Goal: Information Seeking & Learning: Check status

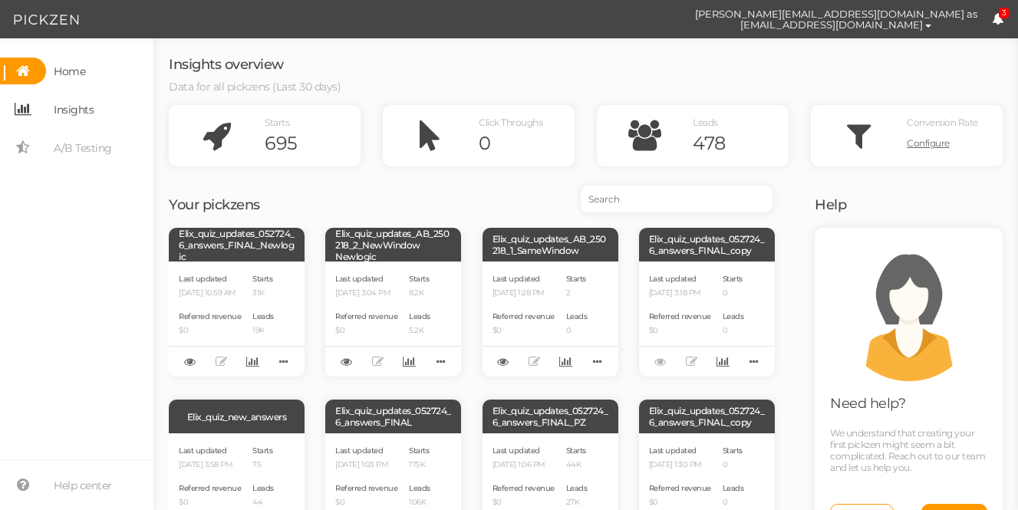
click at [91, 106] on span "Insights" at bounding box center [74, 109] width 40 height 25
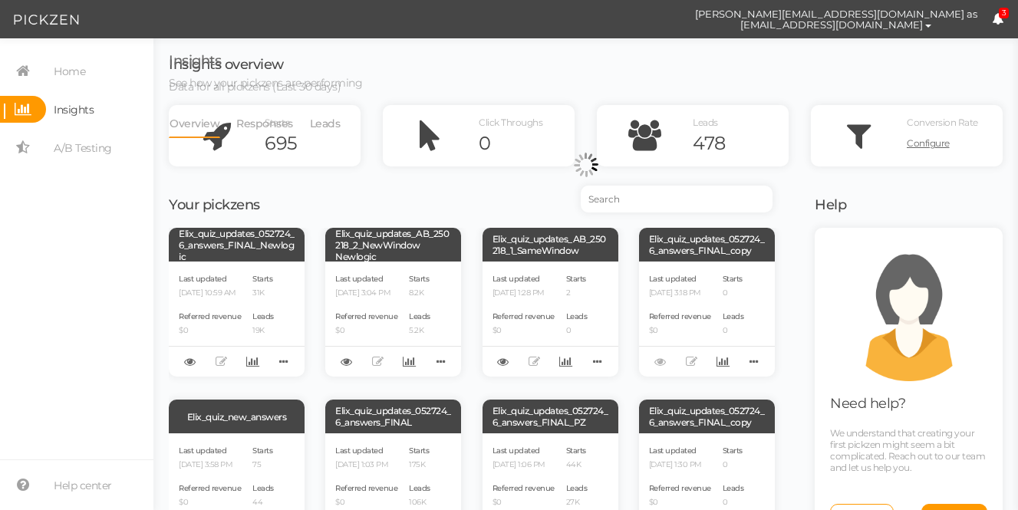
select select "13533"
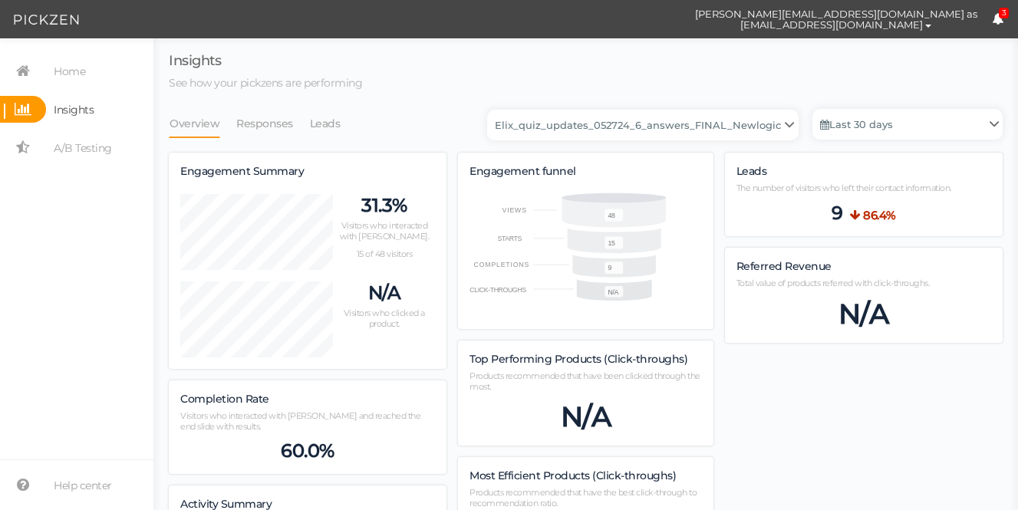
scroll to position [946, 834]
click at [841, 119] on link "Last 30 days" at bounding box center [907, 124] width 190 height 31
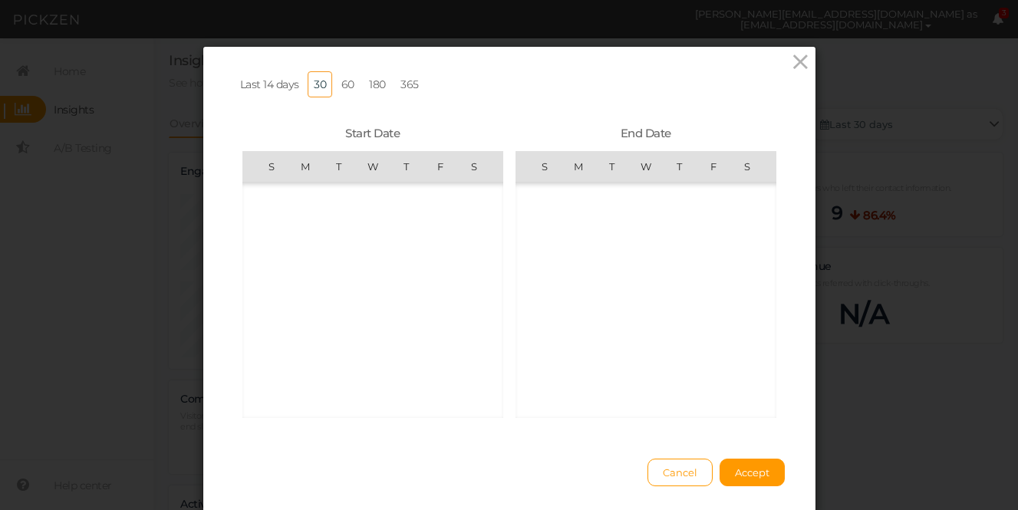
scroll to position [355451, 0]
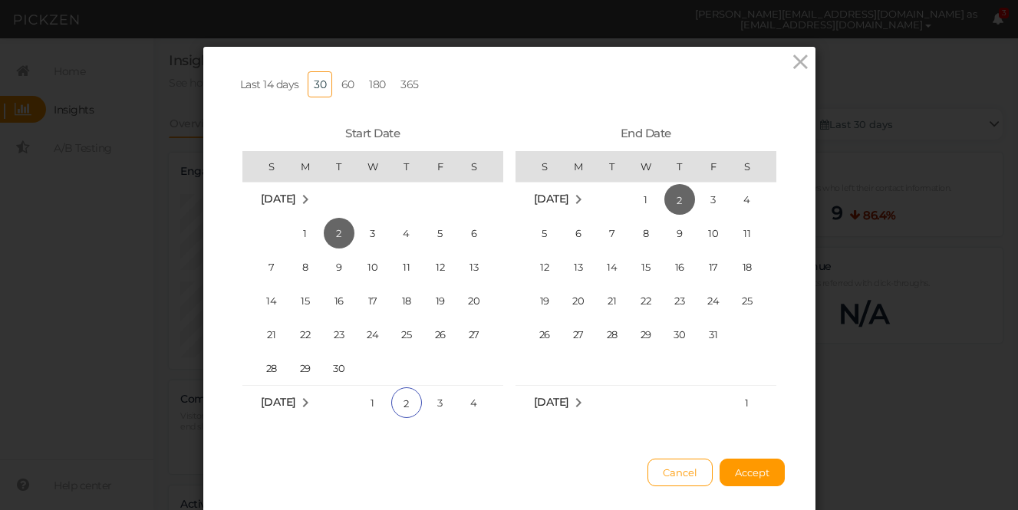
click at [375, 84] on link "180" at bounding box center [377, 84] width 29 height 26
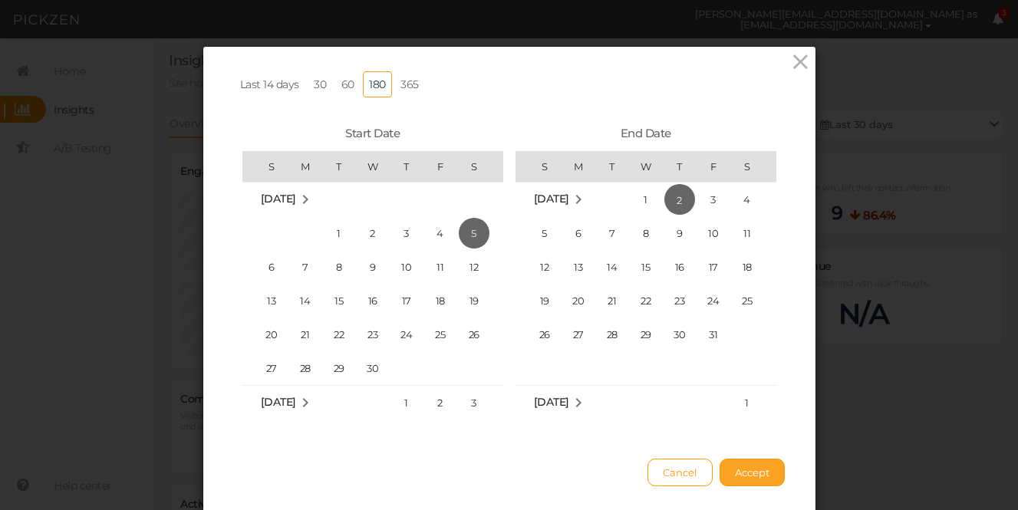
click at [764, 472] on span "Accept" at bounding box center [752, 472] width 35 height 12
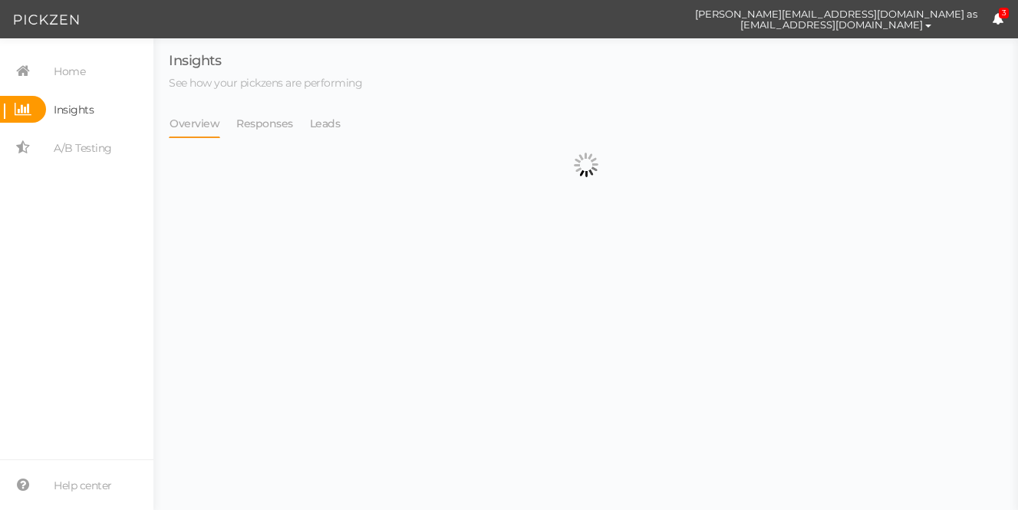
select select "13533"
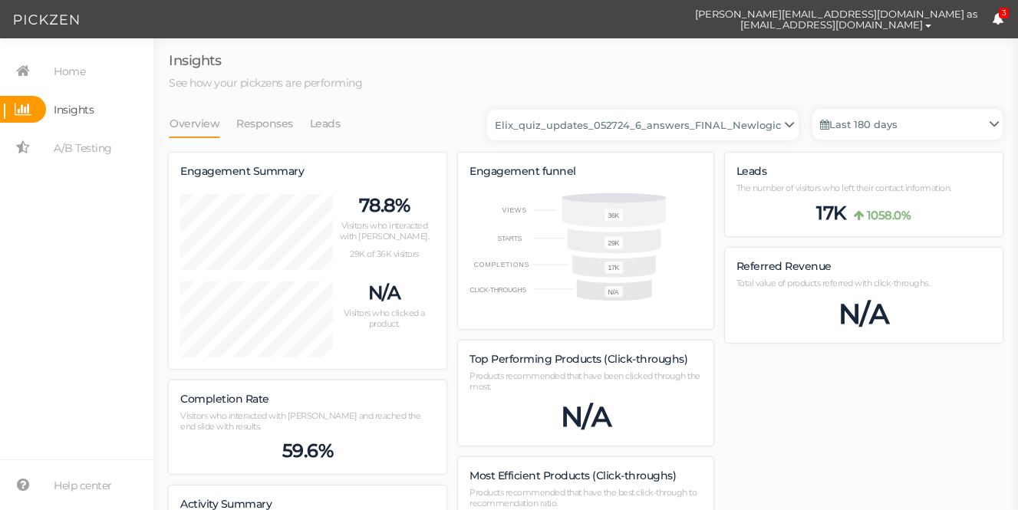
scroll to position [2342, 834]
click at [315, 123] on link "Leads" at bounding box center [325, 123] width 32 height 29
select select "13533"
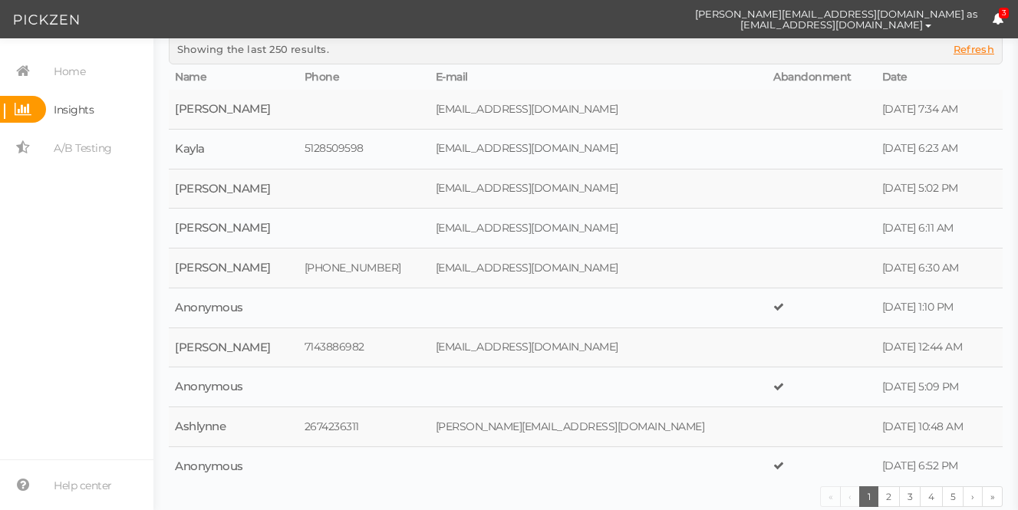
scroll to position [0, 0]
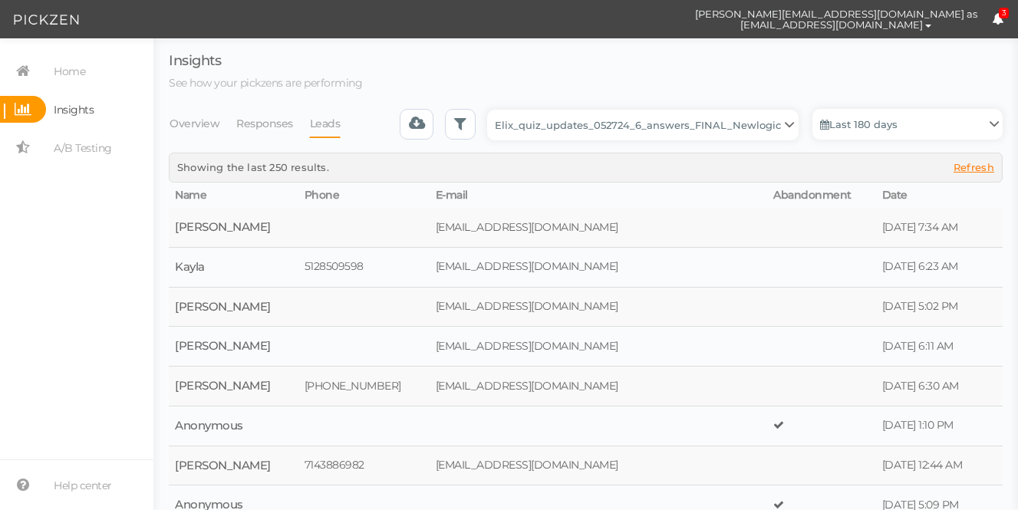
click at [328, 127] on link "Leads" at bounding box center [325, 123] width 32 height 29
click at [985, 166] on span "Refresh" at bounding box center [973, 167] width 41 height 12
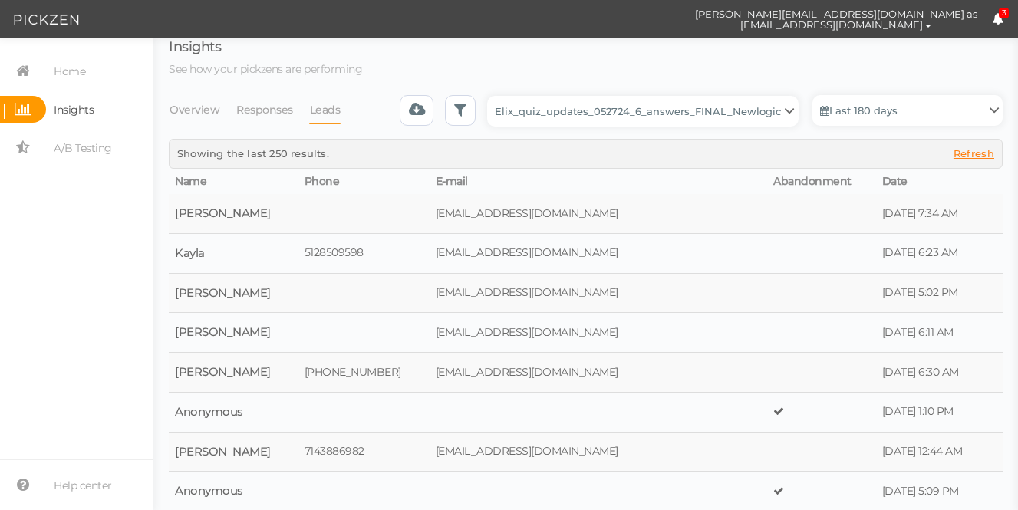
scroll to position [118, 0]
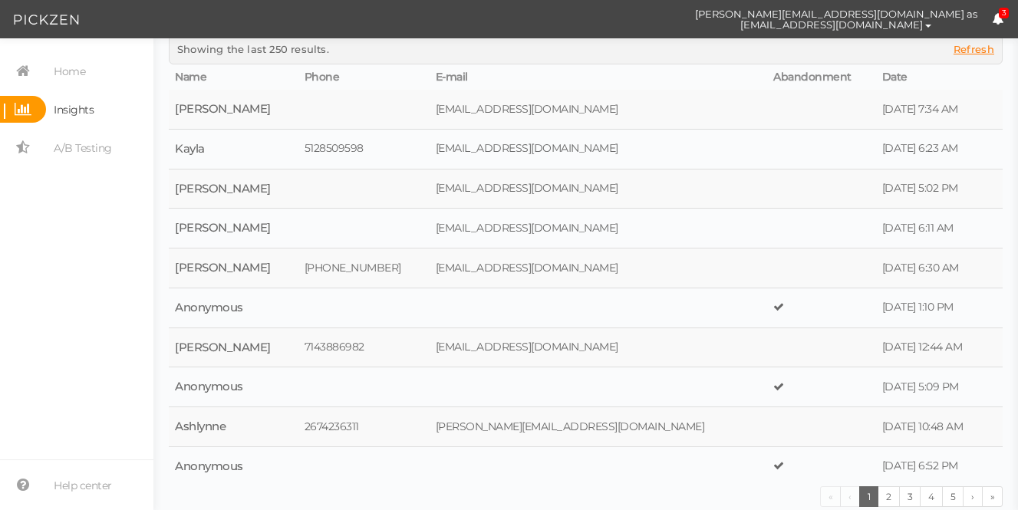
click at [71, 106] on span "Insights" at bounding box center [74, 109] width 40 height 25
click at [73, 107] on span "Insights" at bounding box center [74, 109] width 40 height 25
click at [999, 17] on span "3" at bounding box center [1004, 14] width 11 height 12
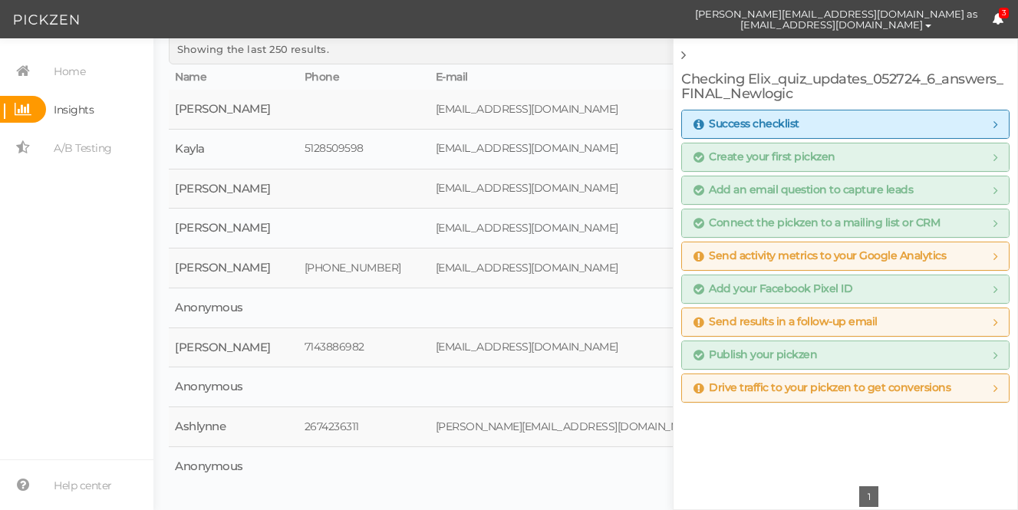
click at [81, 103] on span "Insights" at bounding box center [74, 109] width 40 height 25
click at [869, 496] on link "1" at bounding box center [869, 496] width 20 height 21
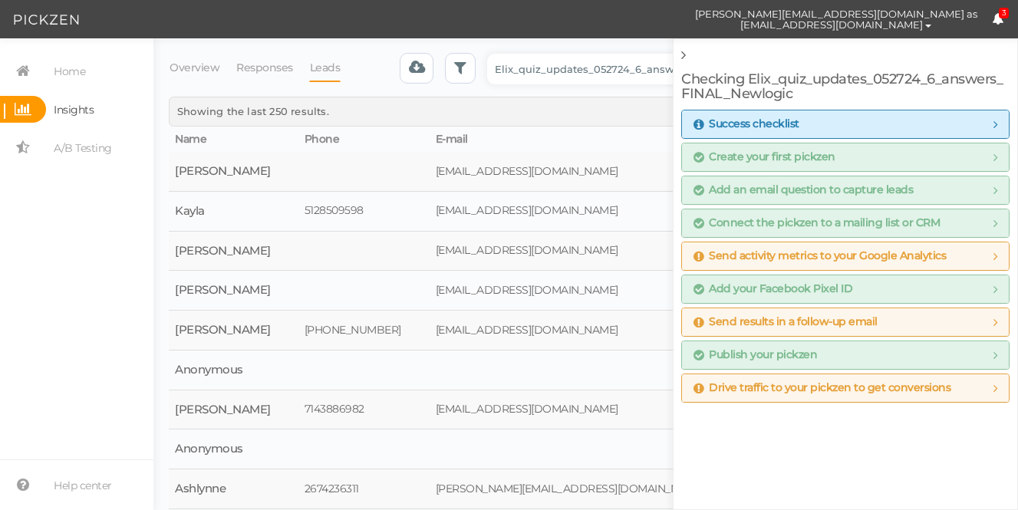
scroll to position [0, 0]
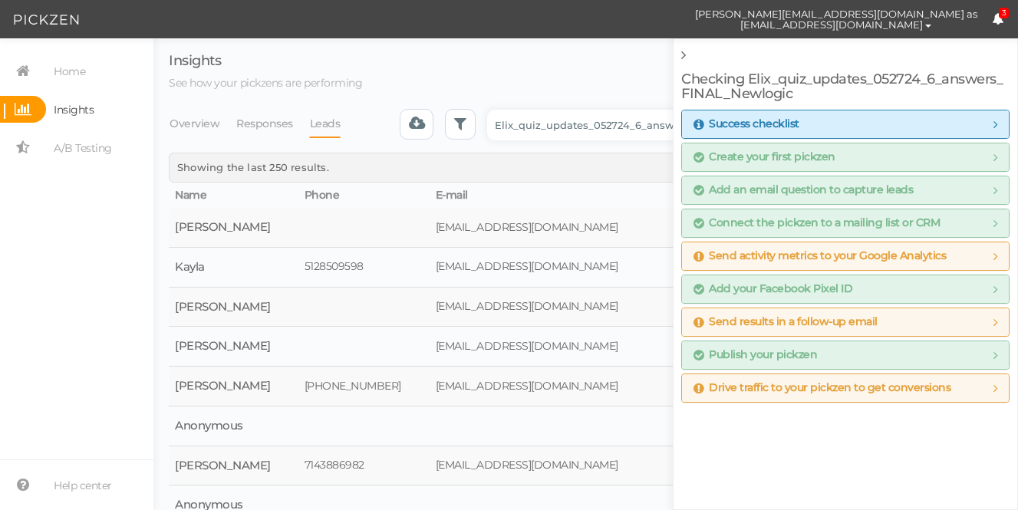
click at [314, 125] on link "Leads" at bounding box center [325, 123] width 32 height 29
click at [77, 73] on span "Home" at bounding box center [69, 71] width 31 height 25
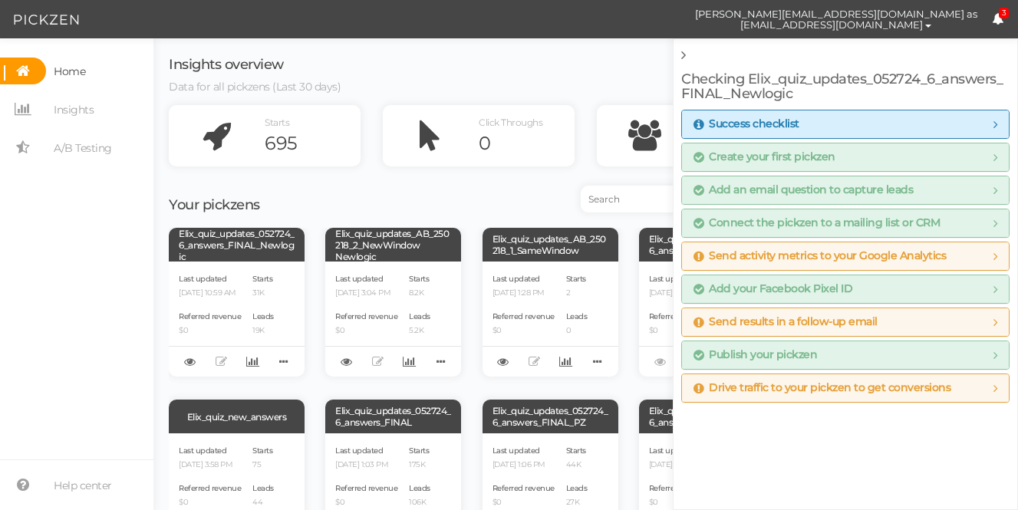
click at [681, 55] on icon at bounding box center [683, 55] width 5 height 14
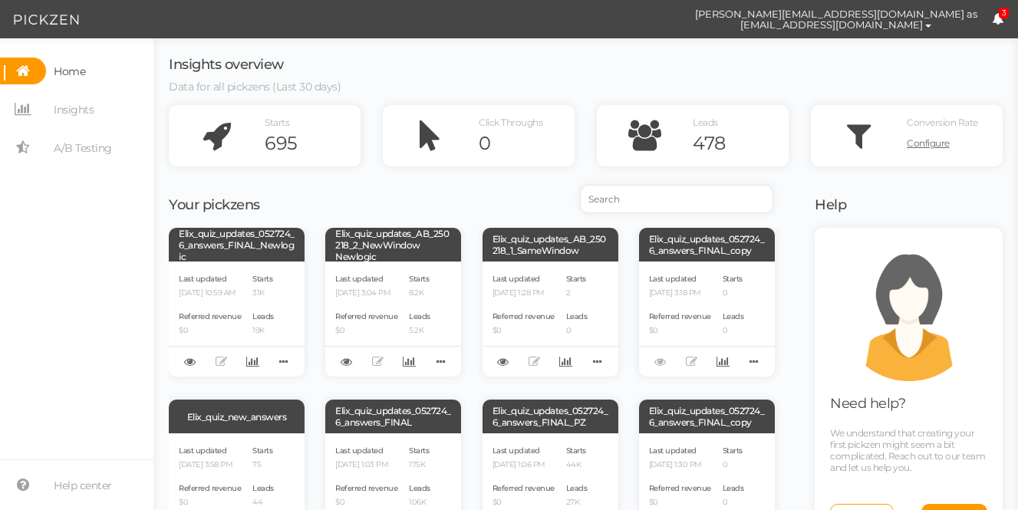
click at [640, 203] on input "search" at bounding box center [677, 199] width 192 height 27
paste input "[PERSON_NAME][EMAIL_ADDRESS][DOMAIN_NAME]"
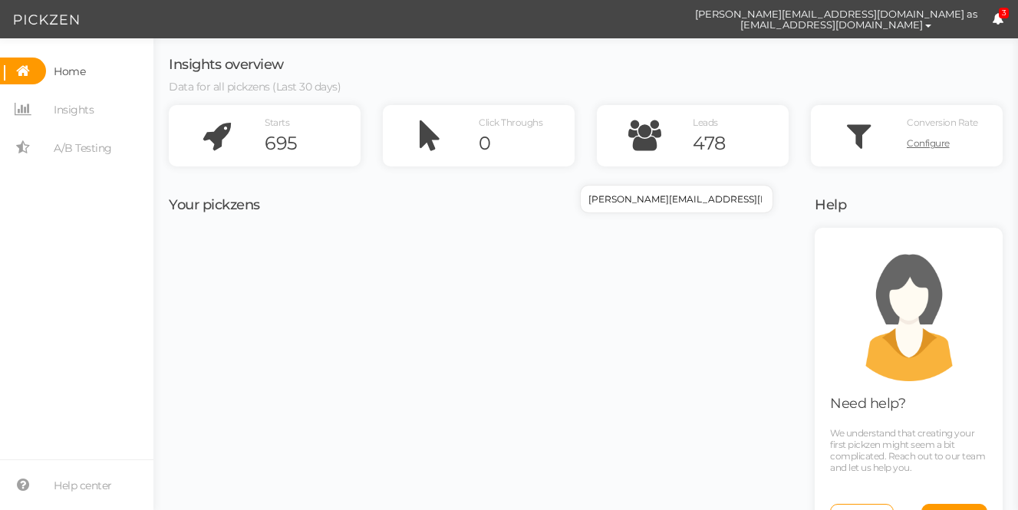
type input "[PERSON_NAME][EMAIL_ADDRESS][DOMAIN_NAME]"
click at [58, 105] on span "Insights" at bounding box center [74, 109] width 40 height 25
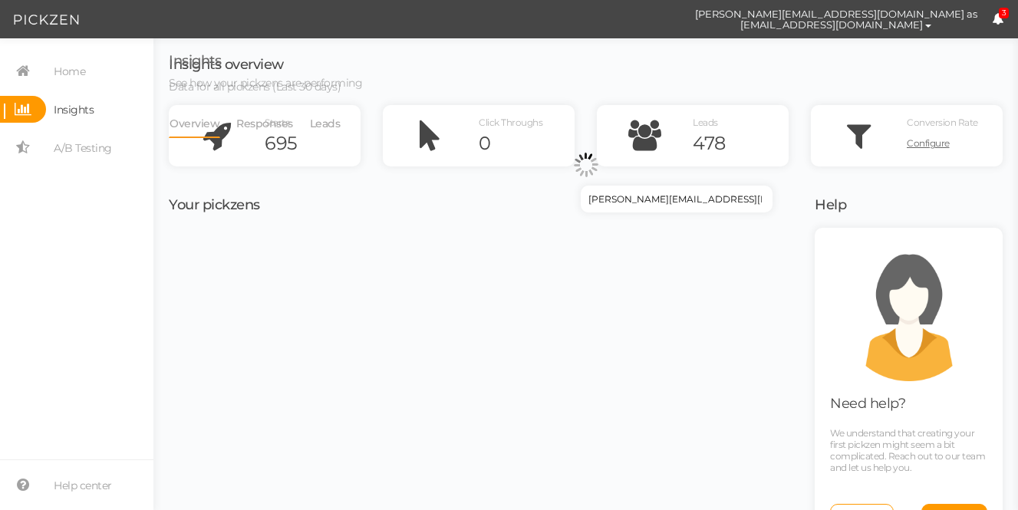
select select "13533"
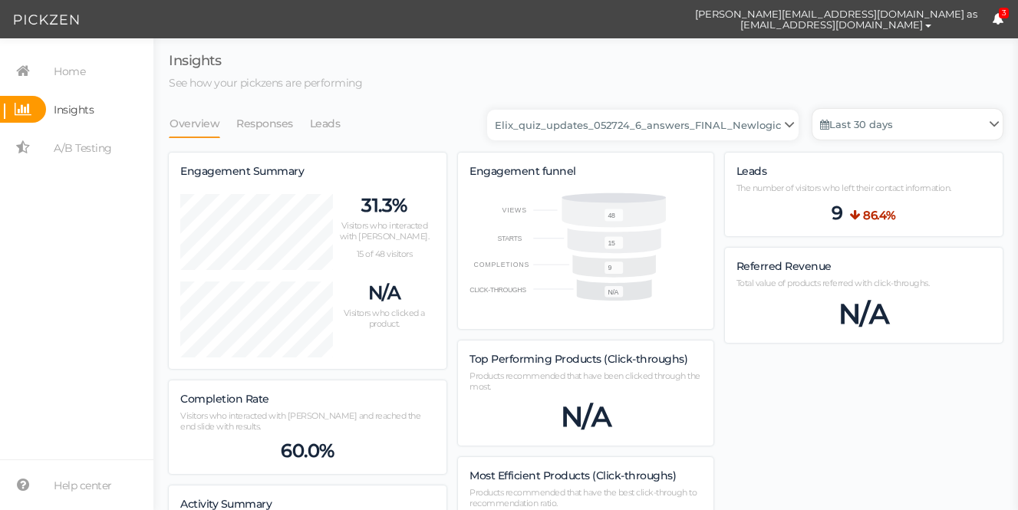
click at [874, 123] on link "Last 30 days" at bounding box center [907, 124] width 190 height 31
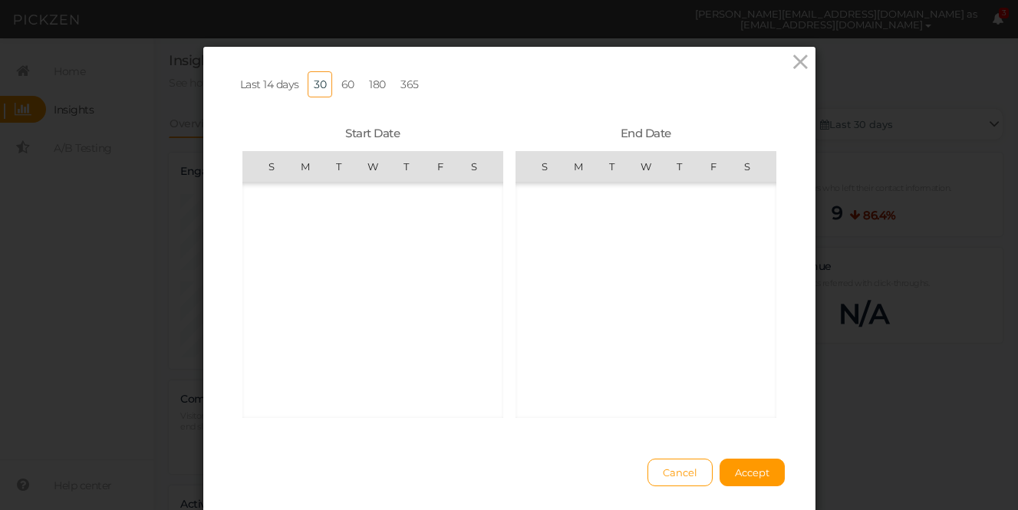
scroll to position [355451, 0]
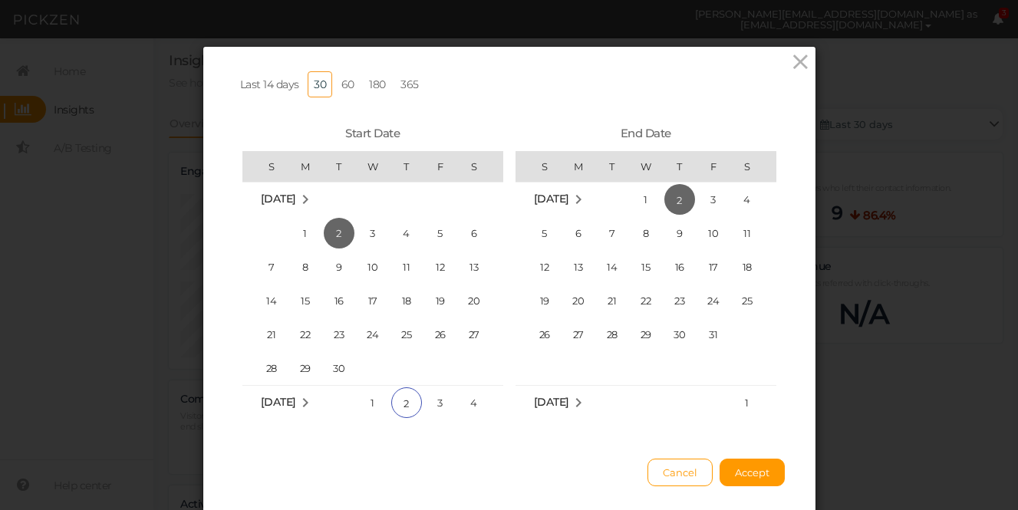
click at [367, 82] on link "180" at bounding box center [377, 84] width 29 height 26
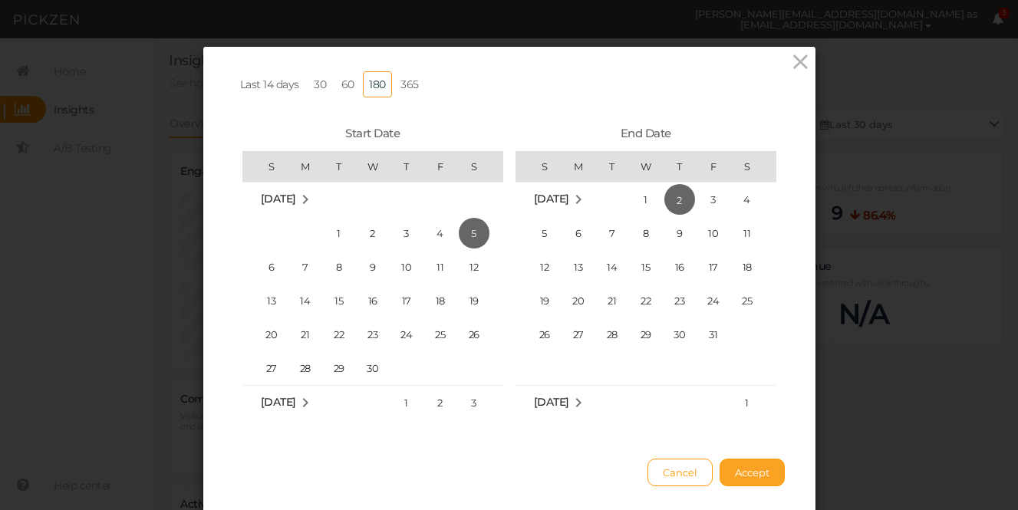
click at [737, 475] on span "Accept" at bounding box center [752, 472] width 35 height 12
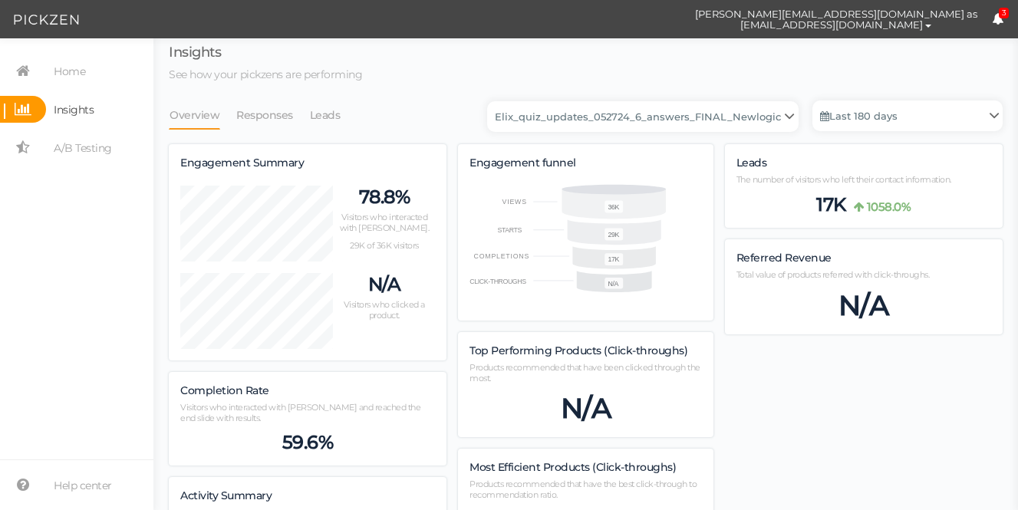
scroll to position [0, 0]
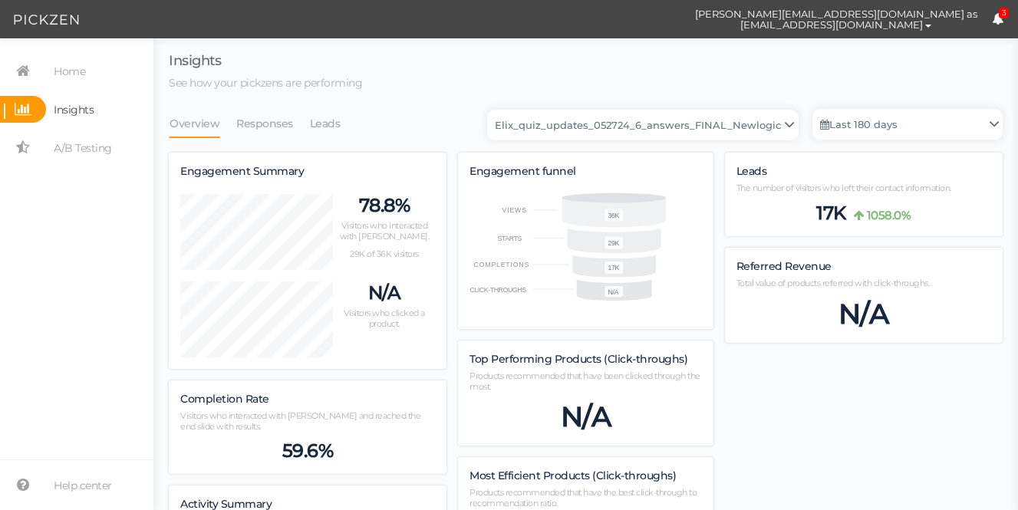
click at [90, 110] on span "Insights" at bounding box center [74, 109] width 40 height 25
click at [790, 123] on select "Backup_2020010 backup_20200106 Elix Quiz PopUp Elix_quiz Elix_quiz [OLD] Elix_q…" at bounding box center [642, 125] width 311 height 31
select select "13434"
click at [492, 110] on select "Backup_2020010 backup_20200106 Elix Quiz PopUp Elix_quiz Elix_quiz [OLD] Elix_q…" at bounding box center [642, 125] width 311 height 31
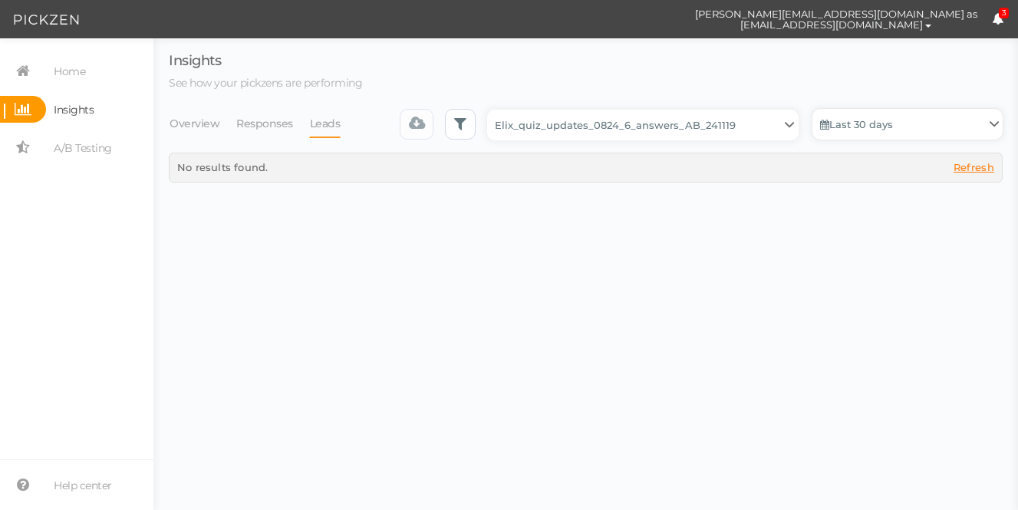
click at [886, 124] on link "Last 30 days" at bounding box center [907, 124] width 190 height 31
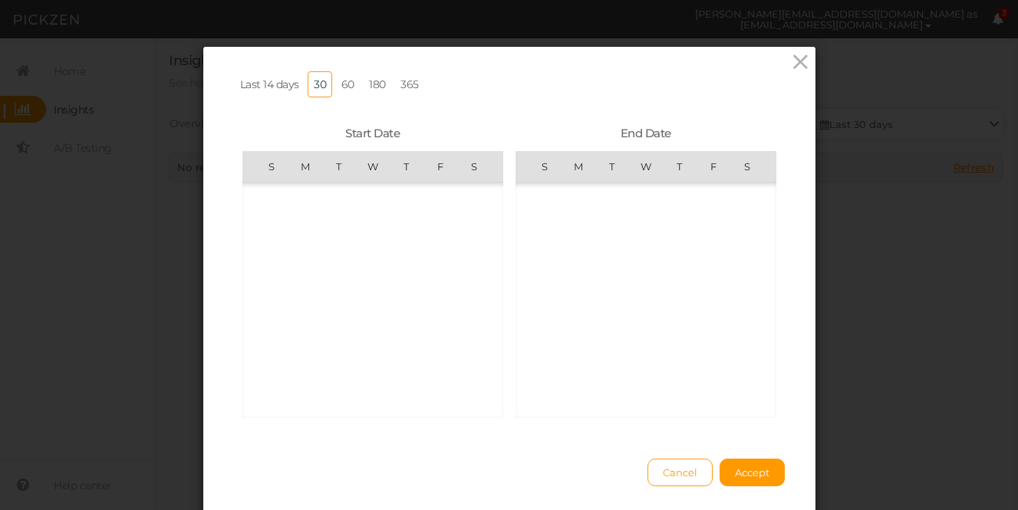
scroll to position [355451, 0]
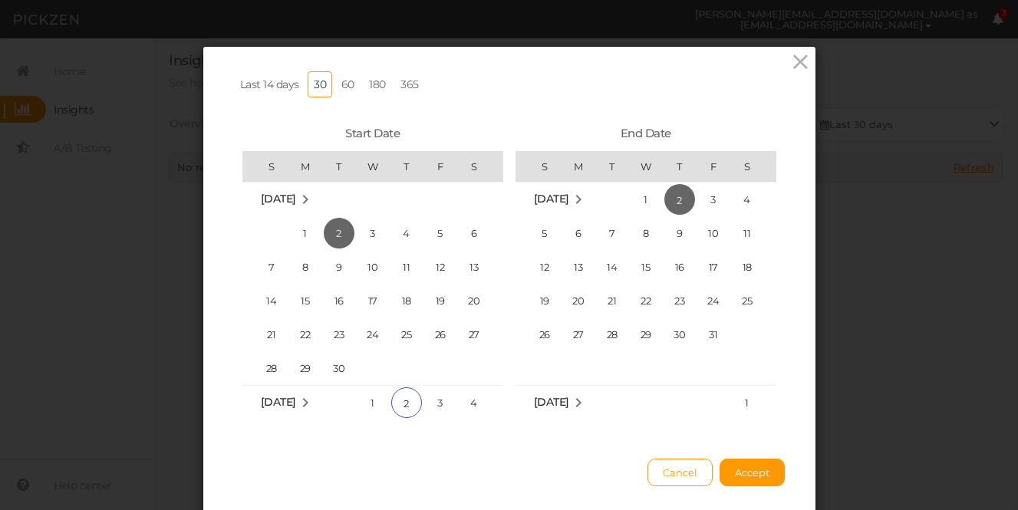
click at [377, 81] on link "180" at bounding box center [377, 84] width 29 height 26
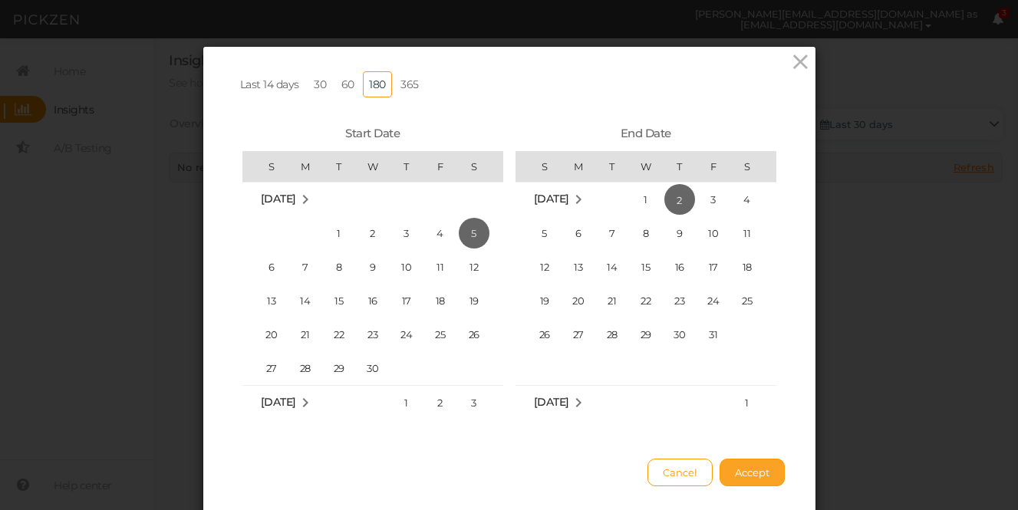
click at [761, 467] on span "Accept" at bounding box center [752, 472] width 35 height 12
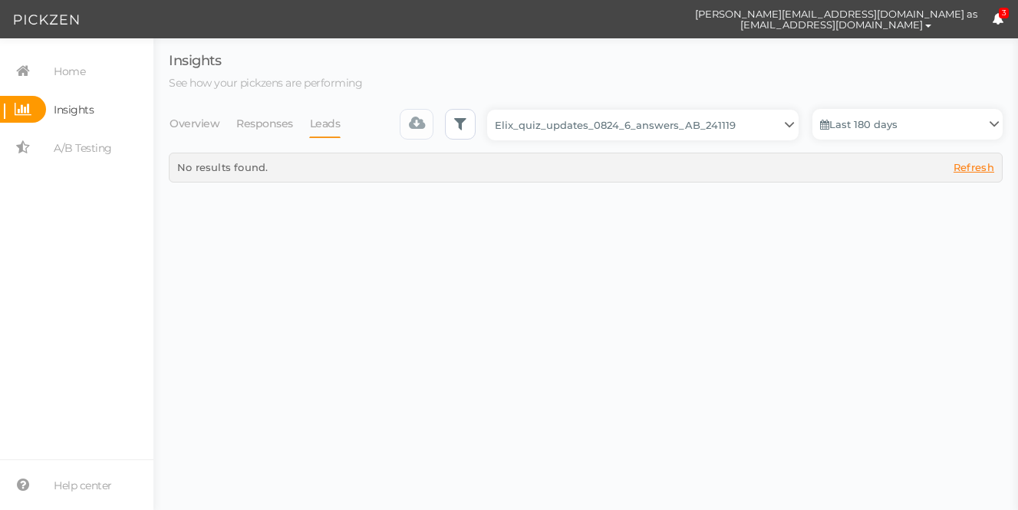
click at [961, 162] on span "Refresh" at bounding box center [973, 167] width 41 height 12
click at [788, 121] on select "Backup_2020010 backup_20200106 Elix Quiz PopUp Elix_quiz Elix_quiz [OLD] Elix_q…" at bounding box center [642, 125] width 311 height 31
select select "13228"
click at [492, 110] on select "Backup_2020010 backup_20200106 Elix Quiz PopUp Elix_quiz Elix_quiz [OLD] Elix_q…" at bounding box center [642, 125] width 311 height 31
select select "13228"
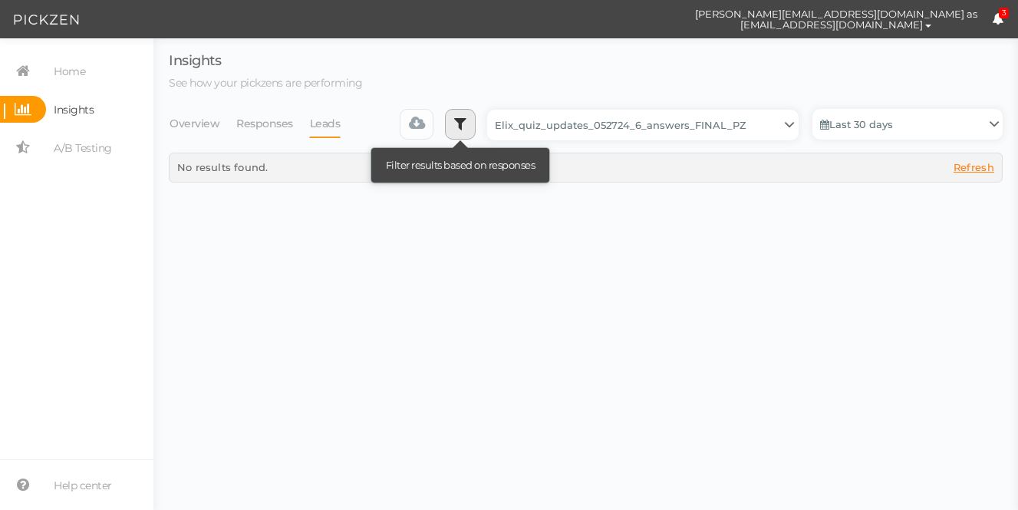
click at [461, 124] on icon at bounding box center [460, 123] width 12 height 15
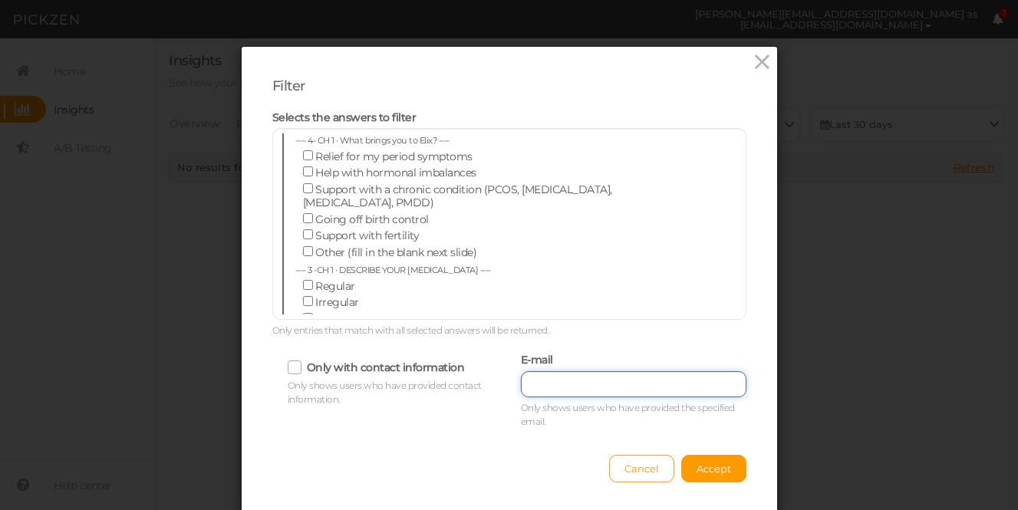
click at [549, 382] on input "text" at bounding box center [633, 384] width 225 height 26
paste input "[PERSON_NAME][EMAIL_ADDRESS][DOMAIN_NAME]"
type input "[PERSON_NAME][EMAIL_ADDRESS][DOMAIN_NAME]"
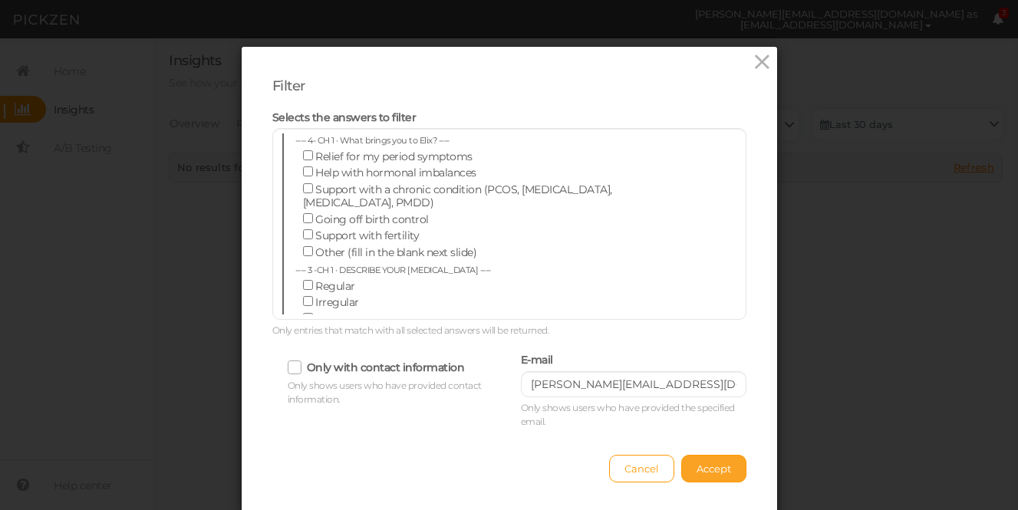
click at [718, 471] on span "Accept" at bounding box center [713, 468] width 35 height 12
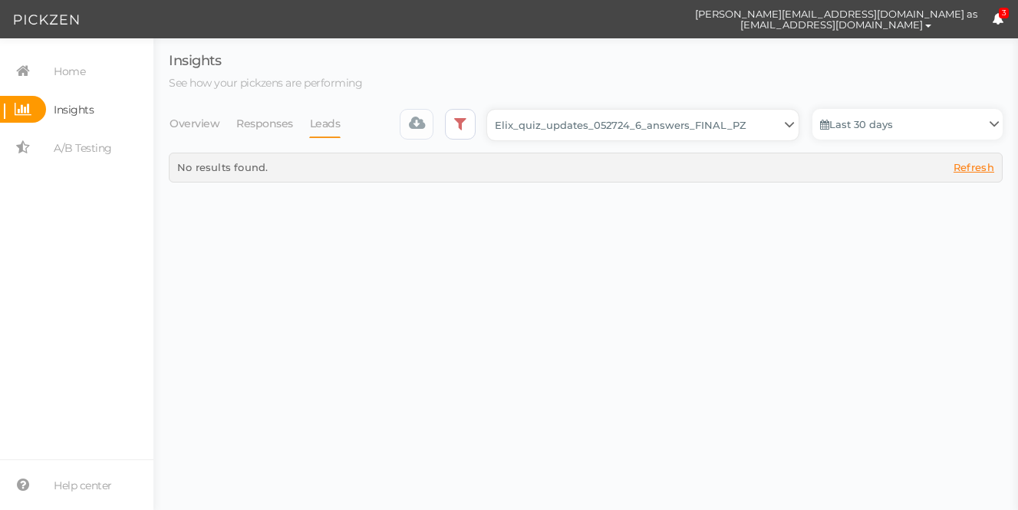
click at [784, 122] on select "Backup_2020010 backup_20200106 Elix Quiz PopUp Elix_quiz Elix_quiz [OLD] Elix_q…" at bounding box center [642, 125] width 311 height 31
select select "13533"
click at [492, 110] on select "Backup_2020010 backup_20200106 Elix Quiz PopUp Elix_quiz Elix_quiz [OLD] Elix_q…" at bounding box center [642, 125] width 311 height 31
click at [972, 165] on span "Refresh" at bounding box center [973, 167] width 41 height 12
click at [793, 119] on select "Backup_2020010 backup_20200106 Elix Quiz PopUp Elix_quiz Elix_quiz [OLD] Elix_q…" at bounding box center [642, 125] width 311 height 31
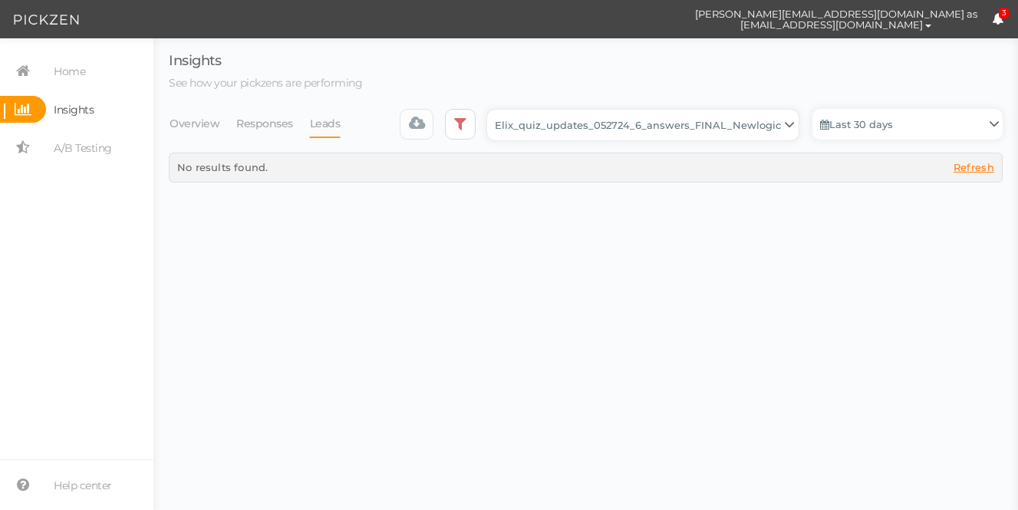
select select "13547"
click at [492, 110] on select "Backup_2020010 backup_20200106 Elix Quiz PopUp Elix_quiz Elix_quiz [OLD] Elix_q…" at bounding box center [642, 125] width 311 height 31
select select "13547"
click at [964, 167] on span "Refresh" at bounding box center [973, 167] width 41 height 12
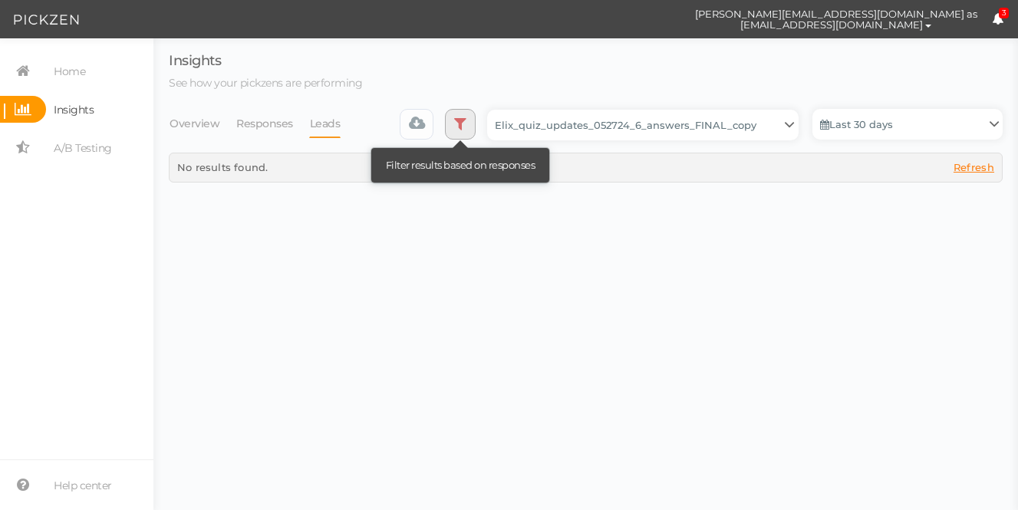
click at [461, 120] on icon at bounding box center [460, 123] width 12 height 15
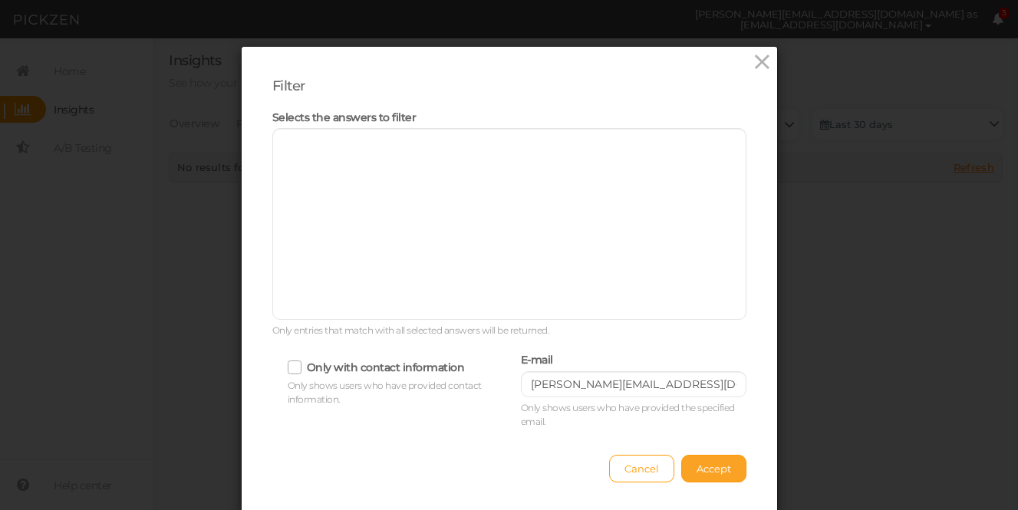
click at [706, 468] on span "Accept" at bounding box center [713, 468] width 35 height 12
